Goal: Task Accomplishment & Management: Manage account settings

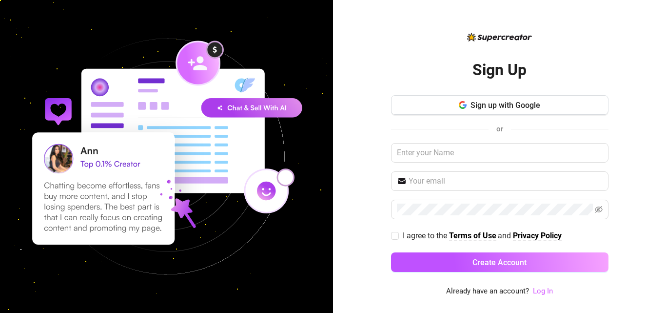
click at [544, 290] on link "Log In" at bounding box center [543, 290] width 20 height 9
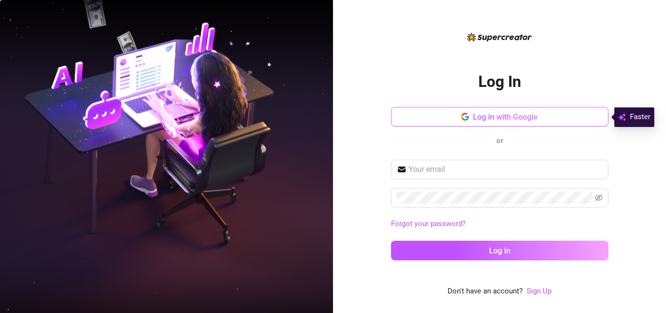
click at [496, 114] on span "Log in with Google" at bounding box center [505, 116] width 65 height 9
click at [514, 117] on span "Log in with Google" at bounding box center [505, 116] width 65 height 9
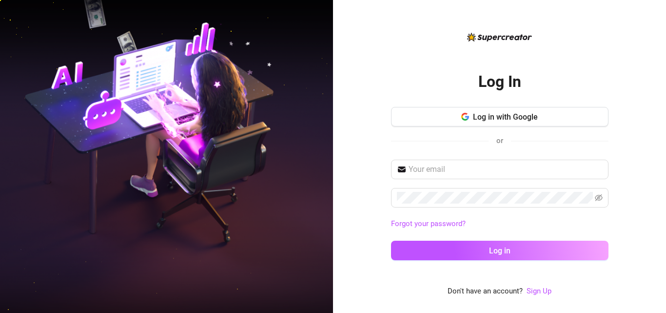
click at [545, 68] on div "Log In Log in with Google or Forgot your password? Log in" at bounding box center [500, 164] width 218 height 210
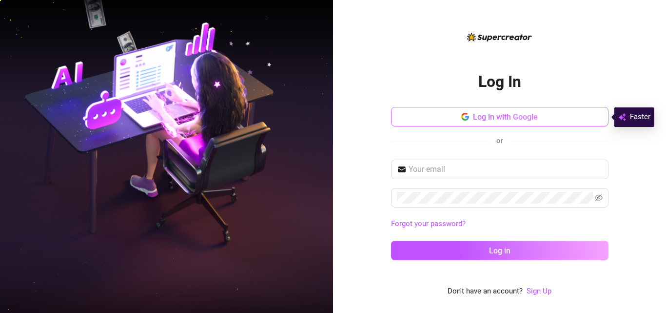
click at [507, 118] on span "Log in with Google" at bounding box center [505, 116] width 65 height 9
click at [484, 117] on span "Log in with Google" at bounding box center [505, 116] width 65 height 9
